Goal: Task Accomplishment & Management: Complete application form

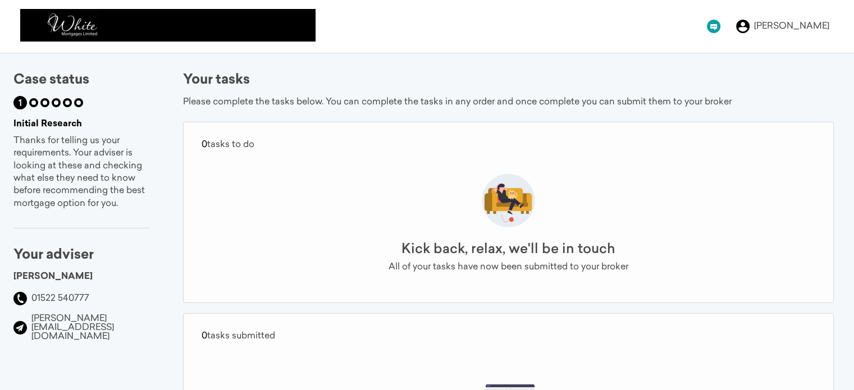
click at [717, 26] on icon at bounding box center [713, 27] width 7 height 6
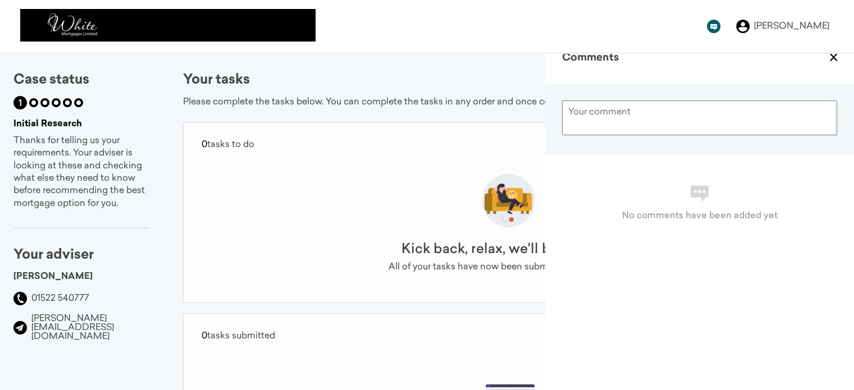
click at [688, 20] on div "[PERSON_NAME] Change password Notification settings Delete account Logout" at bounding box center [427, 26] width 854 height 53
click at [781, 29] on div "[PERSON_NAME]" at bounding box center [791, 26] width 75 height 9
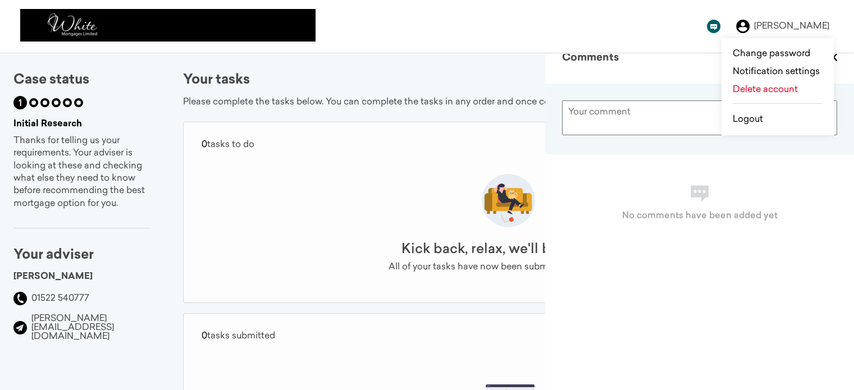
click at [652, 25] on div "[PERSON_NAME] Change password Notification settings Delete account Logout" at bounding box center [427, 26] width 854 height 53
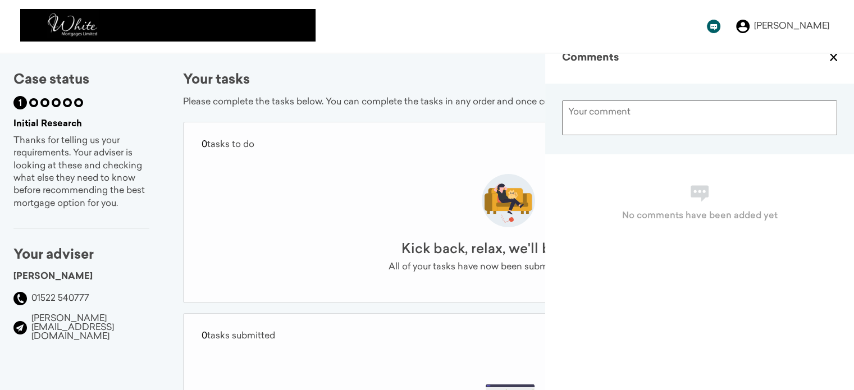
click at [479, 161] on div "Kick back, relax, we'll be in touch All of your tasks have now been submitted t…" at bounding box center [509, 230] width 614 height 144
click at [789, 28] on div "[PERSON_NAME]" at bounding box center [791, 26] width 75 height 9
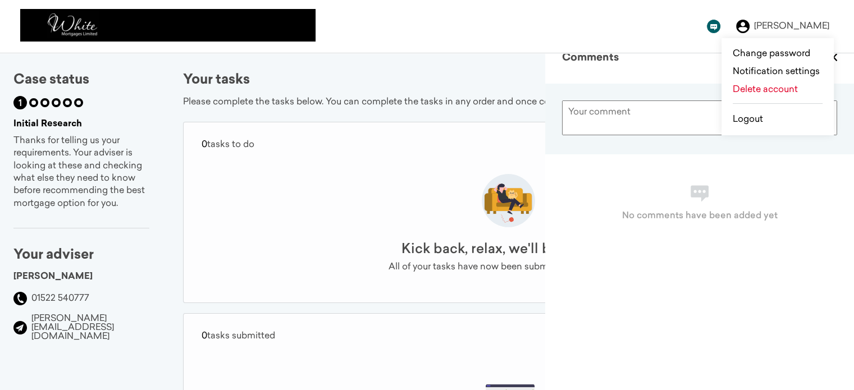
click at [746, 112] on div "Change password Notification settings Delete account Logout" at bounding box center [778, 86] width 112 height 97
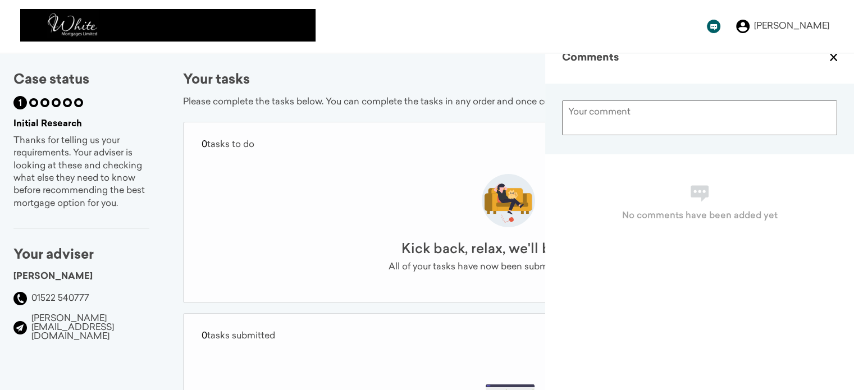
click at [792, 28] on div "[PERSON_NAME]" at bounding box center [791, 26] width 75 height 9
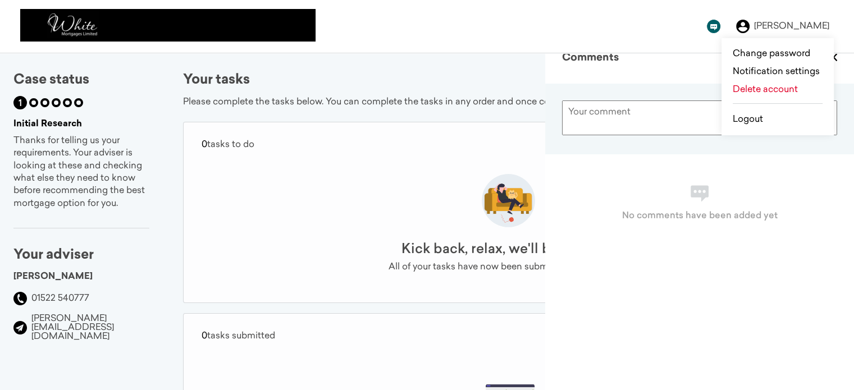
click at [750, 120] on link "Logout" at bounding box center [778, 119] width 90 height 9
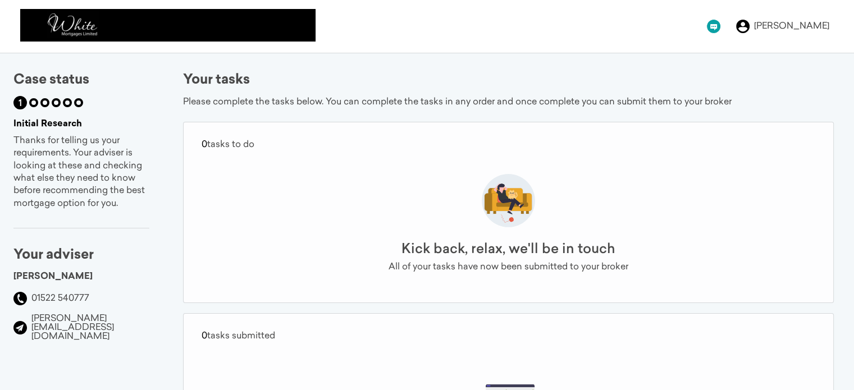
click at [750, 26] on icon at bounding box center [742, 26] width 13 height 13
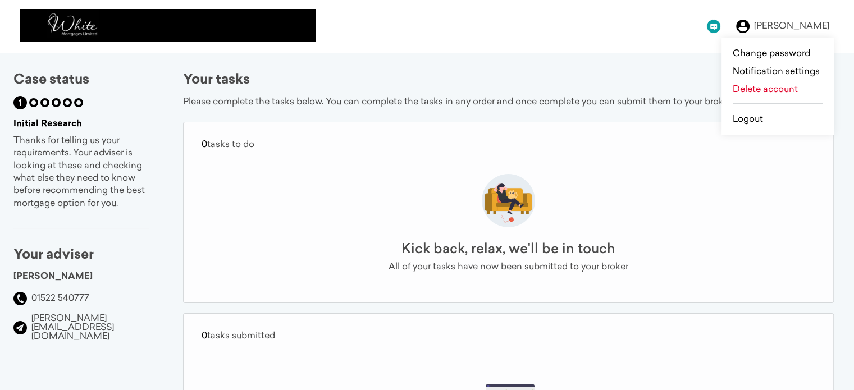
click at [755, 118] on link "Logout" at bounding box center [778, 119] width 90 height 9
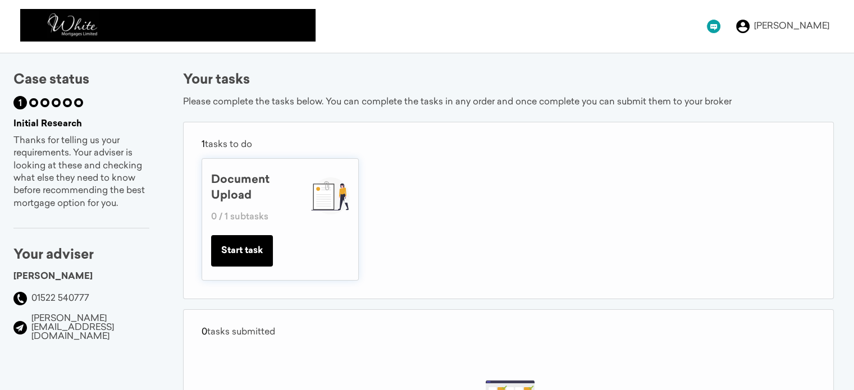
click at [267, 251] on button "Start task" at bounding box center [242, 250] width 62 height 31
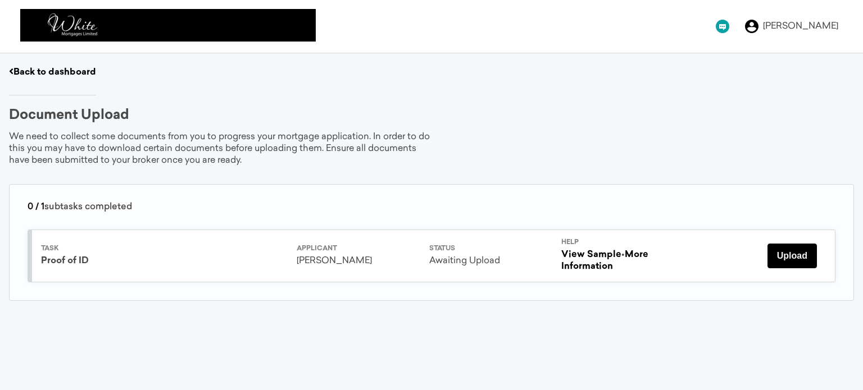
click at [785, 256] on button "Upload" at bounding box center [791, 256] width 49 height 25
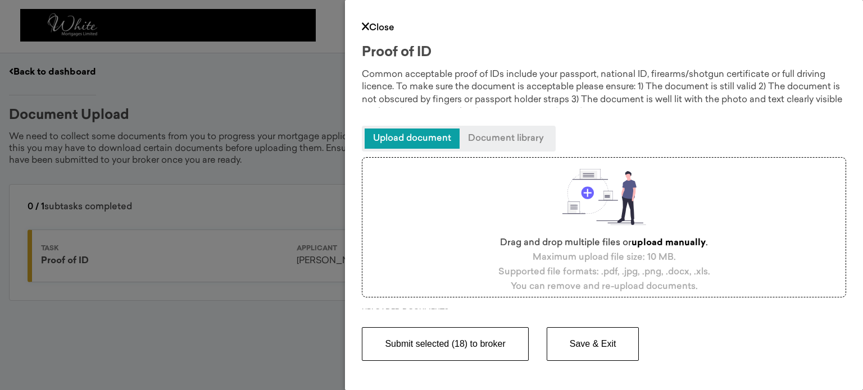
click at [458, 342] on button "Submit selected (18) to broker" at bounding box center [445, 344] width 166 height 34
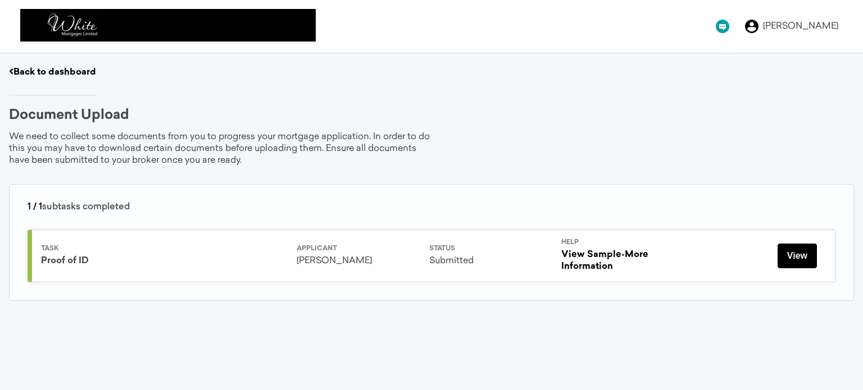
click at [793, 249] on button "View" at bounding box center [796, 256] width 39 height 25
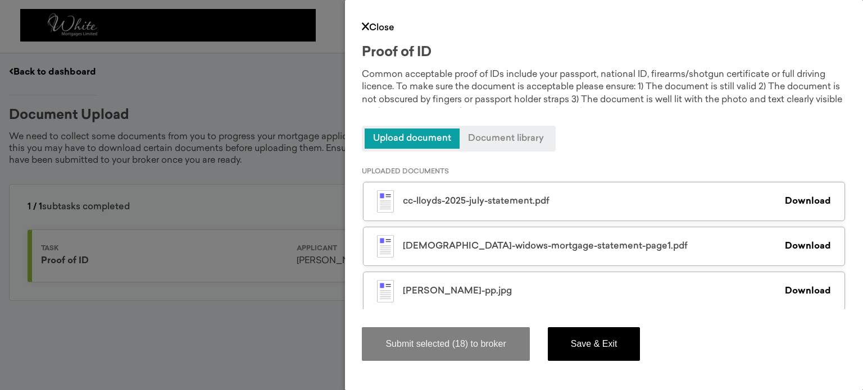
click at [609, 340] on button "Save & Exit" at bounding box center [594, 344] width 93 height 34
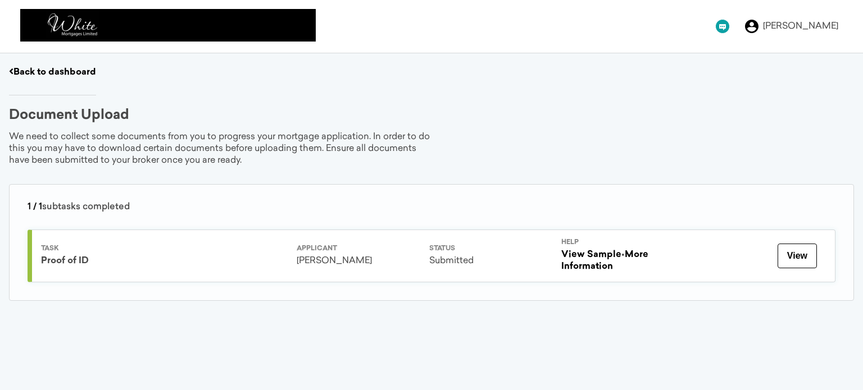
click at [79, 68] on link "Back to dashboard" at bounding box center [52, 72] width 87 height 9
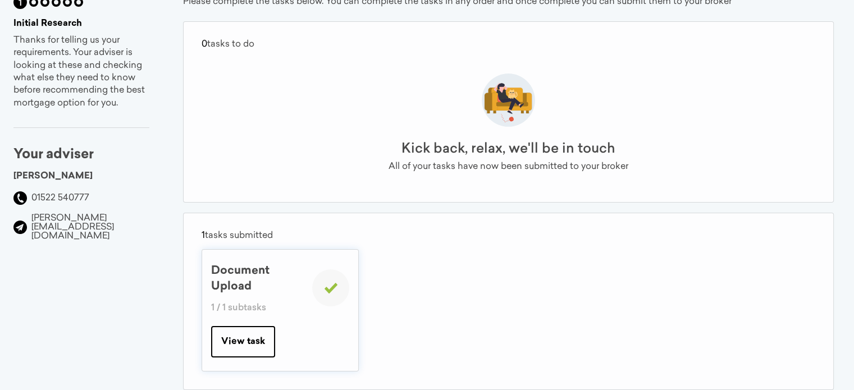
scroll to position [127, 0]
